Goal: Find specific page/section

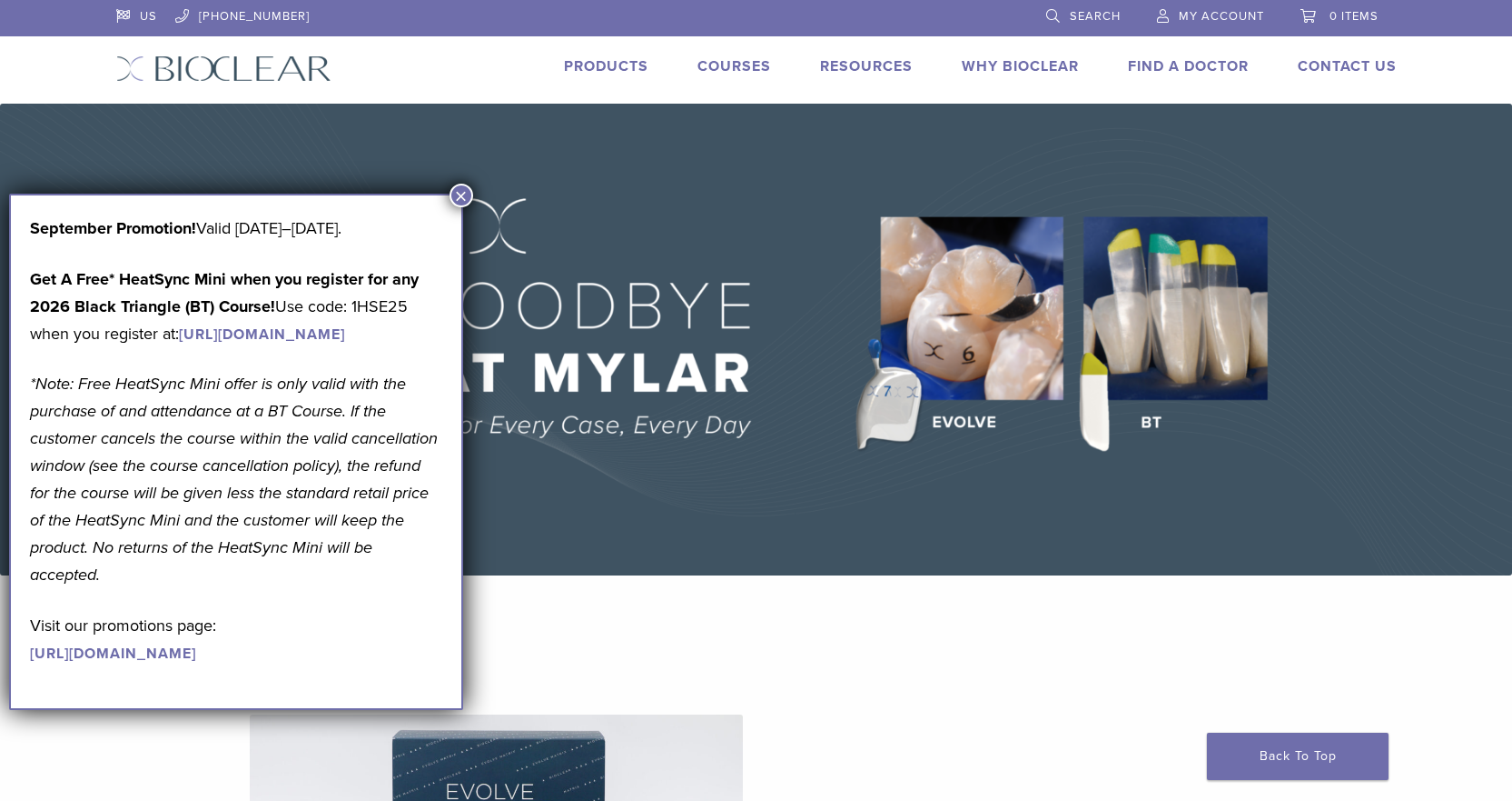
click at [607, 63] on link "Products" at bounding box center [606, 66] width 85 height 18
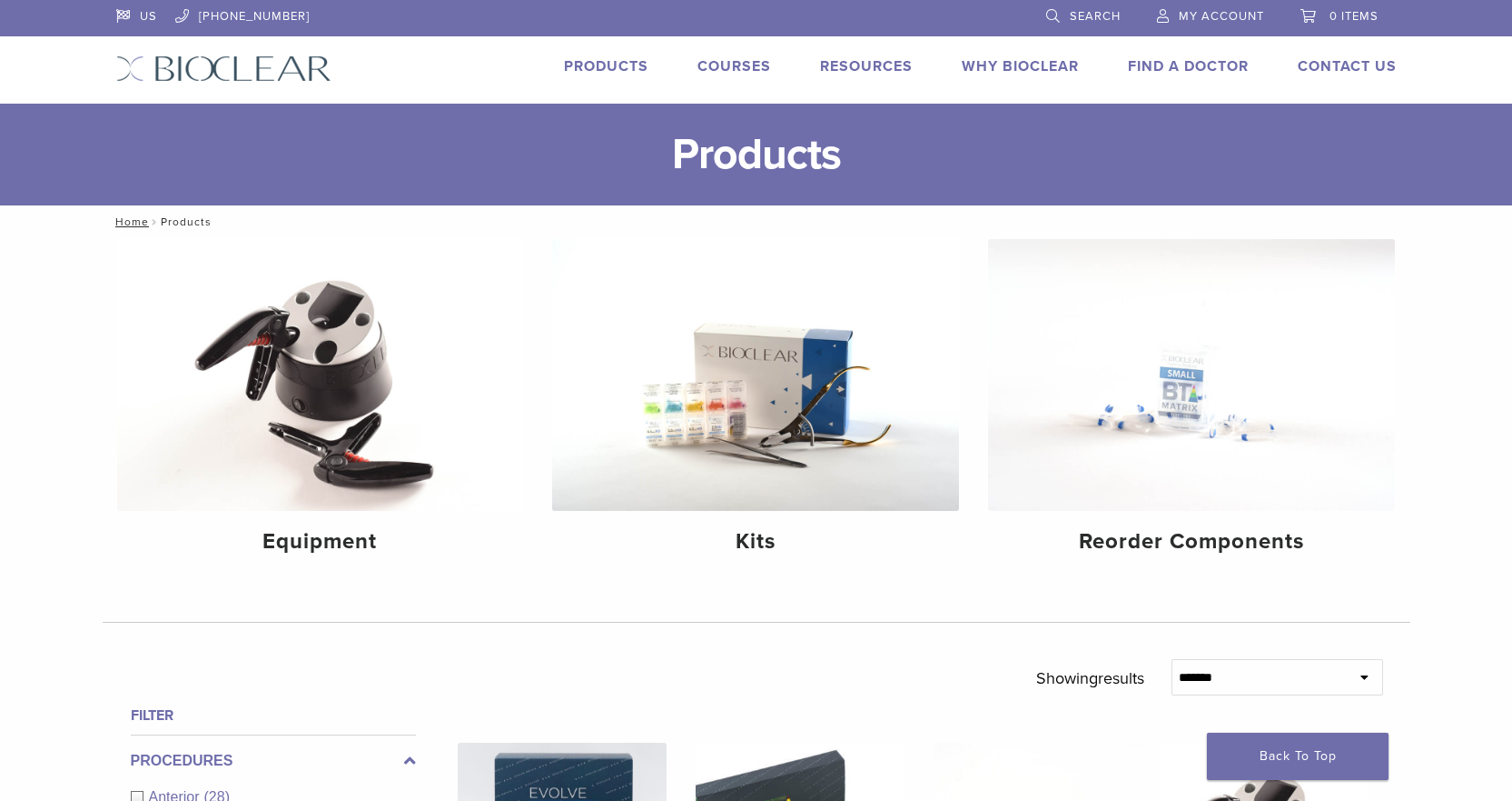
click at [1056, 13] on link "Search" at bounding box center [1083, 14] width 75 height 28
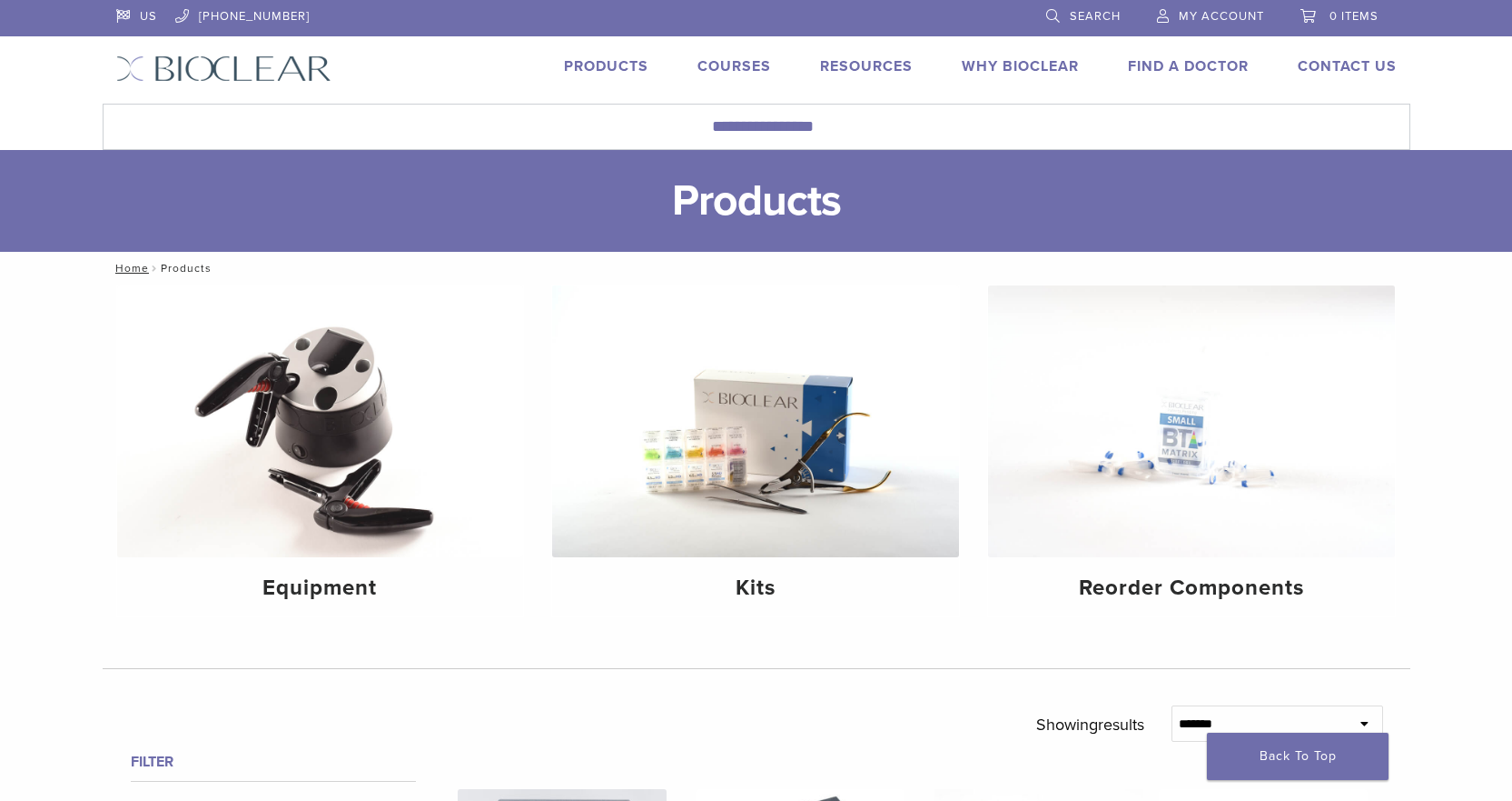
click at [1048, 15] on link "Search" at bounding box center [1083, 14] width 75 height 28
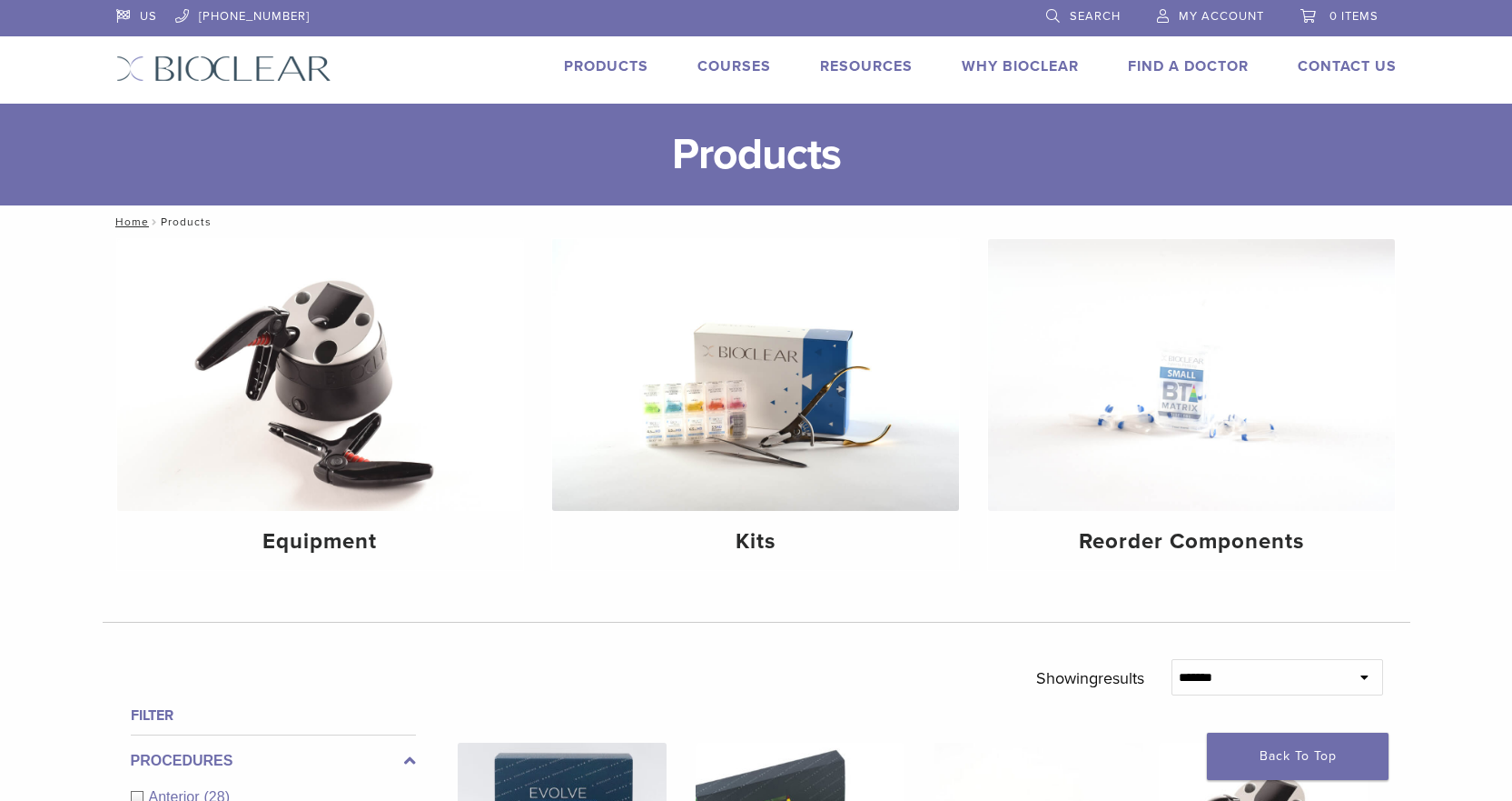
click at [1045, 17] on li "Search" at bounding box center [1083, 17] width 110 height 34
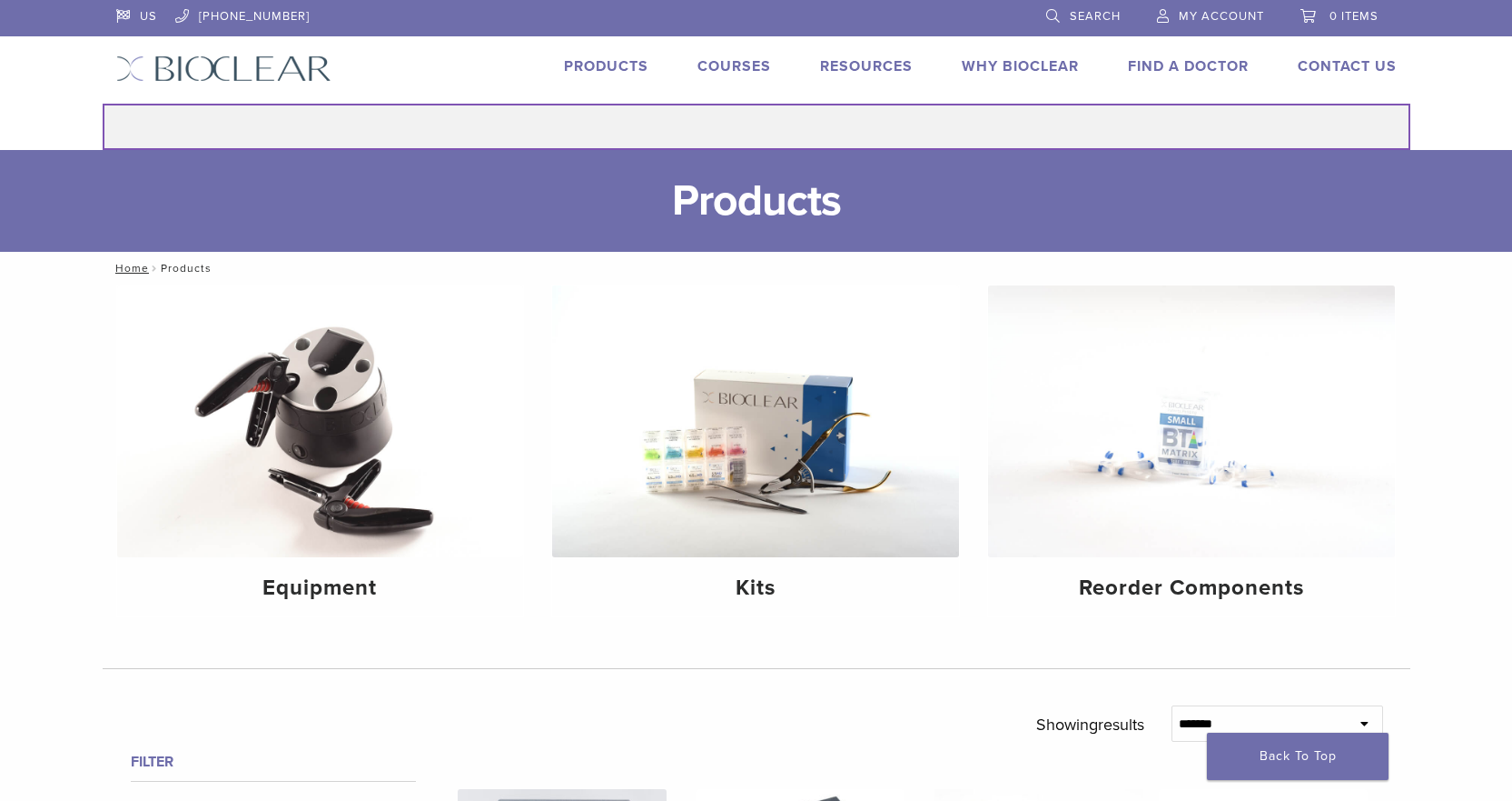
click at [613, 121] on input "Search for:" at bounding box center [756, 127] width 1308 height 46
type input "****"
click at [102, 103] on button "Search" at bounding box center [102, 103] width 1 height 1
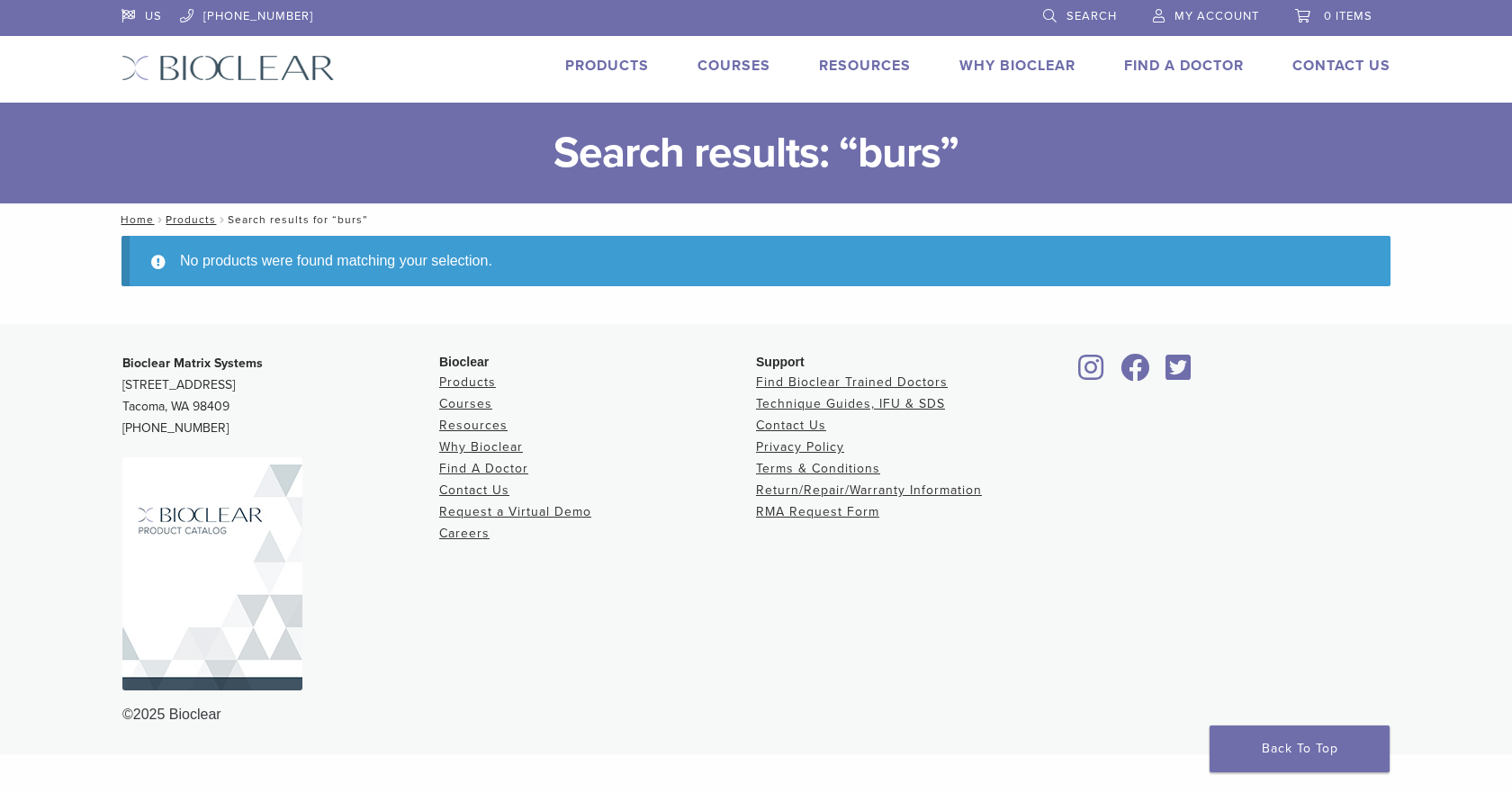
click at [623, 65] on link "Products" at bounding box center [607, 66] width 84 height 18
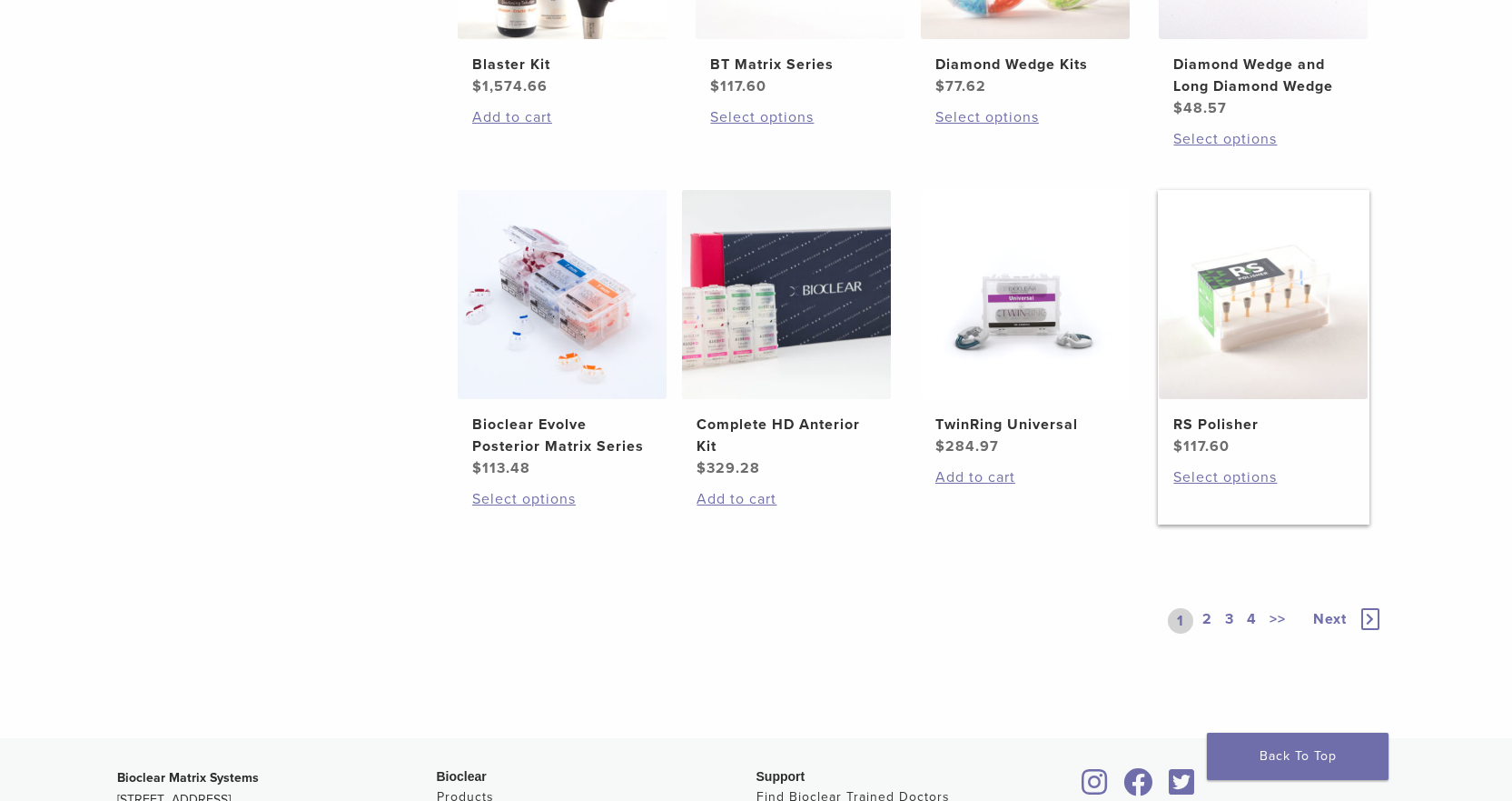
scroll to position [1364, 0]
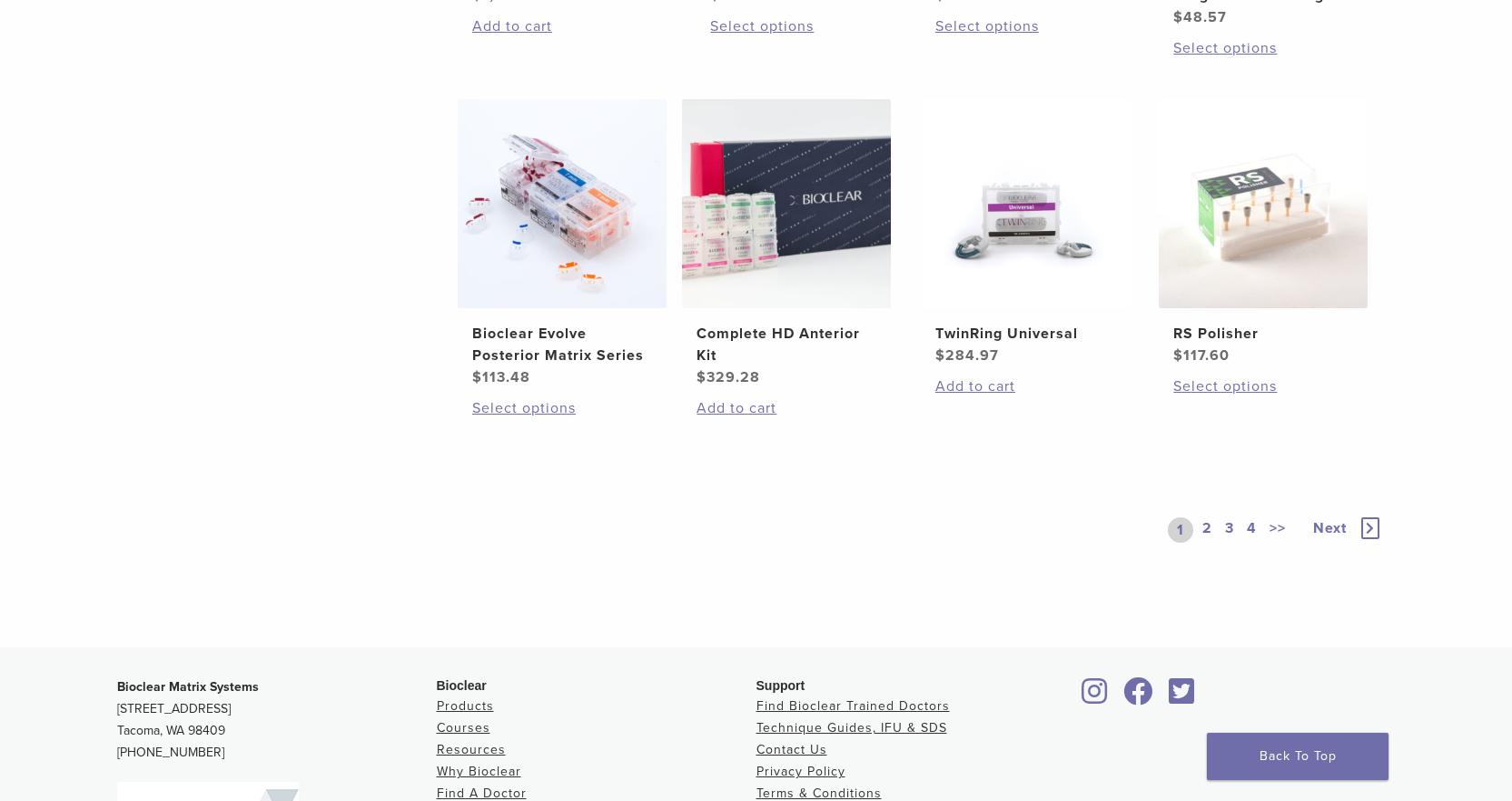
click at [1209, 528] on link "2" at bounding box center [1207, 530] width 17 height 26
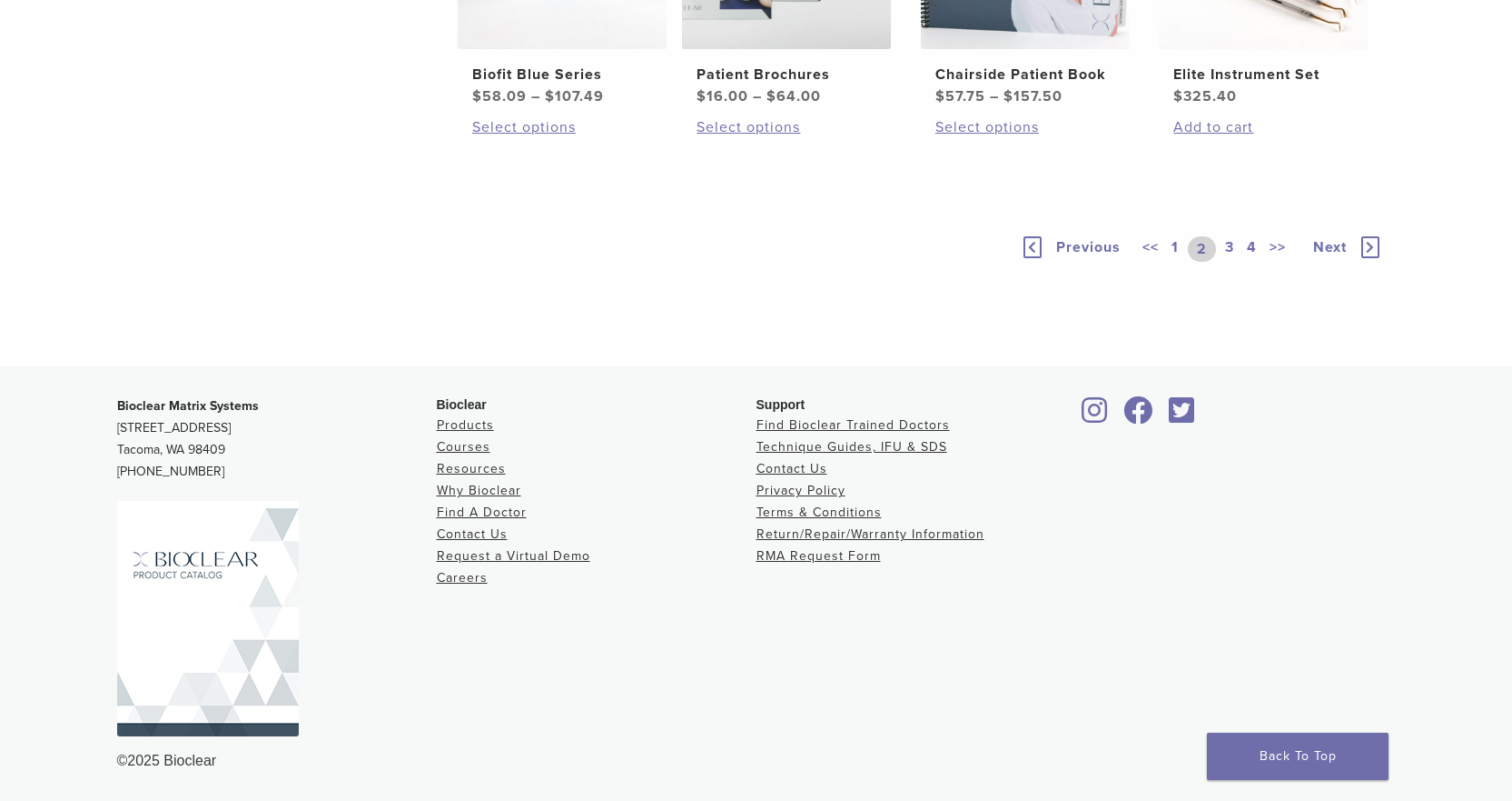
scroll to position [1622, 0]
click at [1229, 246] on link "3" at bounding box center [1230, 250] width 17 height 26
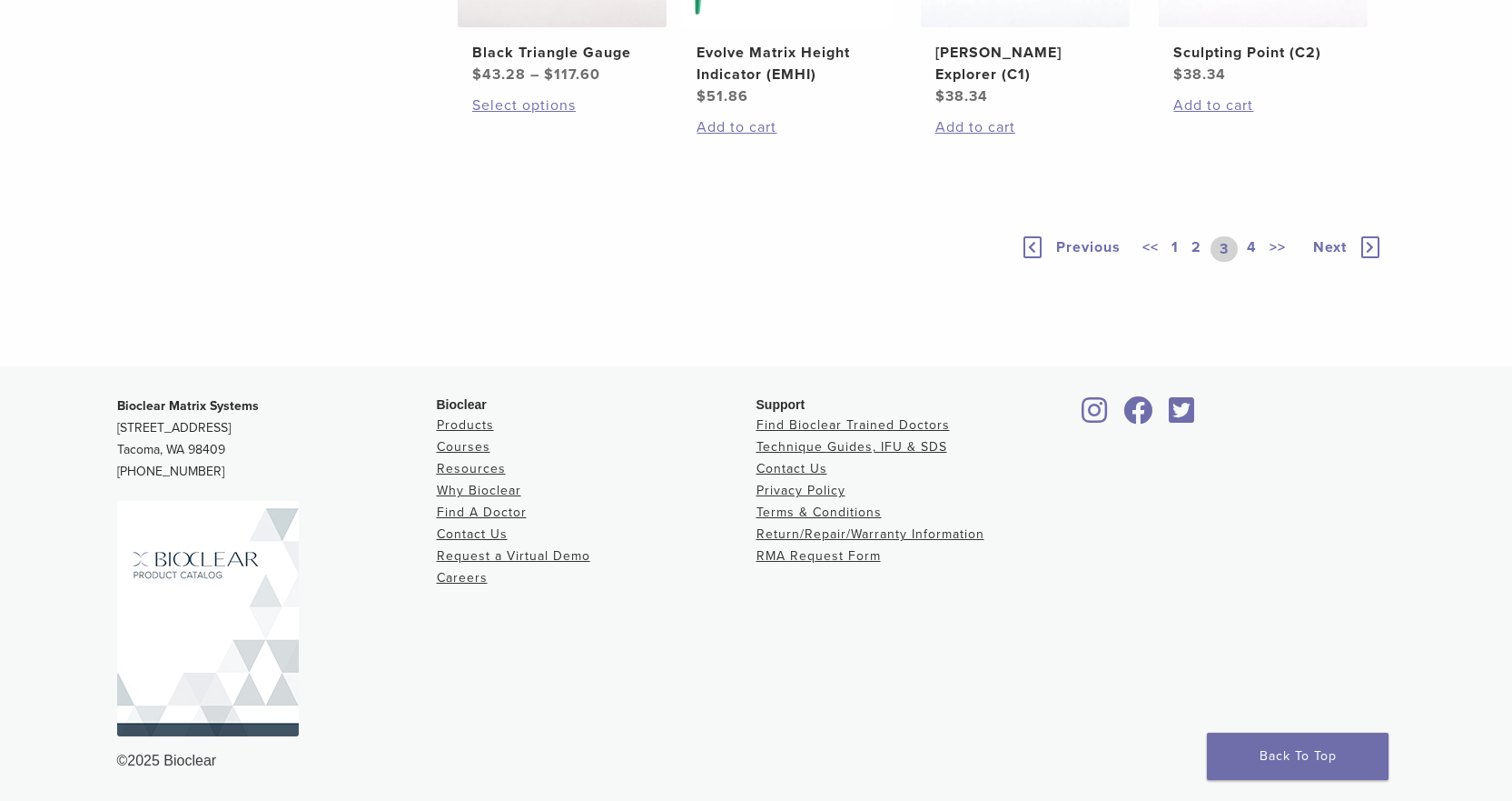
scroll to position [1622, 0]
click at [1249, 261] on link "4" at bounding box center [1252, 250] width 17 height 26
